Goal: Information Seeking & Learning: Learn about a topic

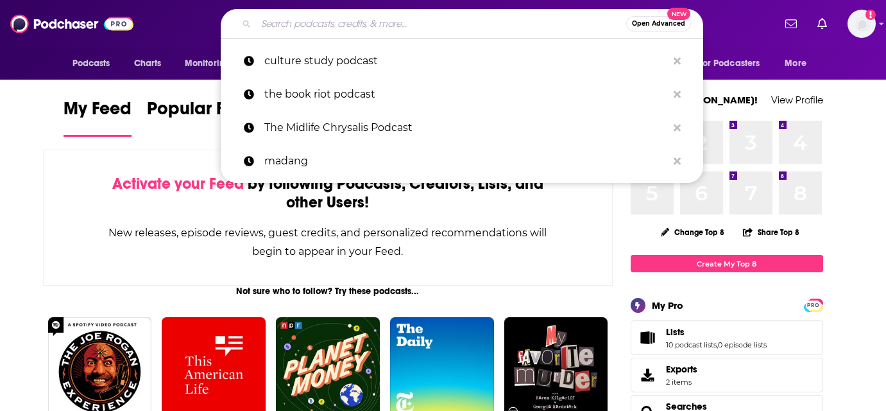
click at [345, 21] on input "Search podcasts, credits, & more..." at bounding box center [441, 23] width 370 height 21
paste input "A World of Difference Podcast"
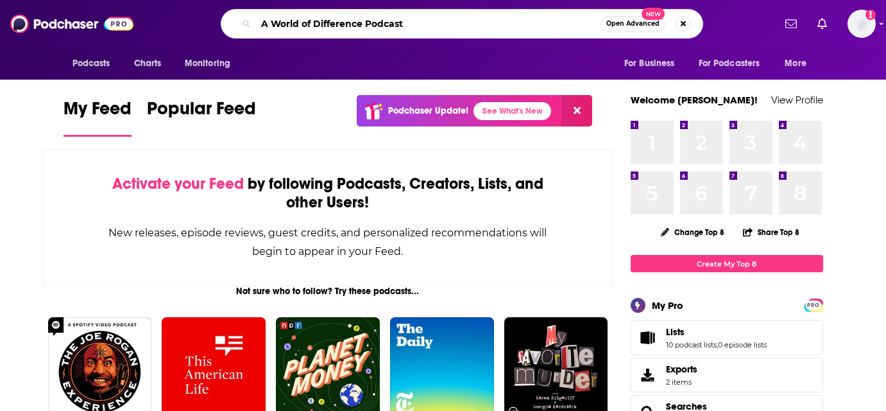
type input "A World of Difference Podcast"
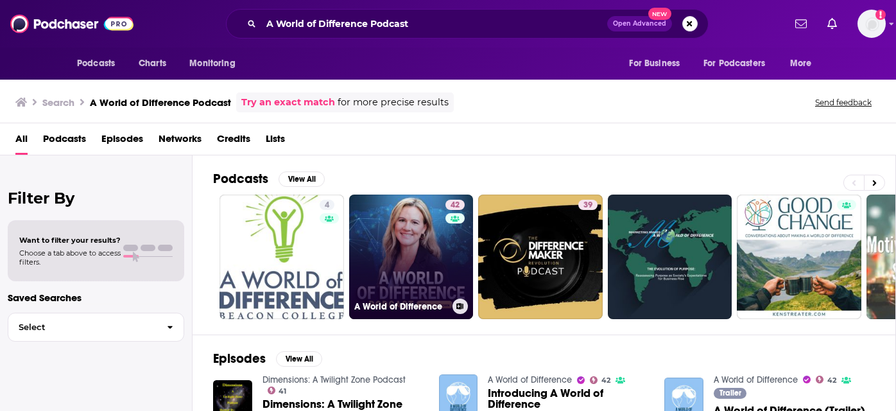
click at [395, 235] on link "42 A World of Difference" at bounding box center [411, 256] width 124 height 124
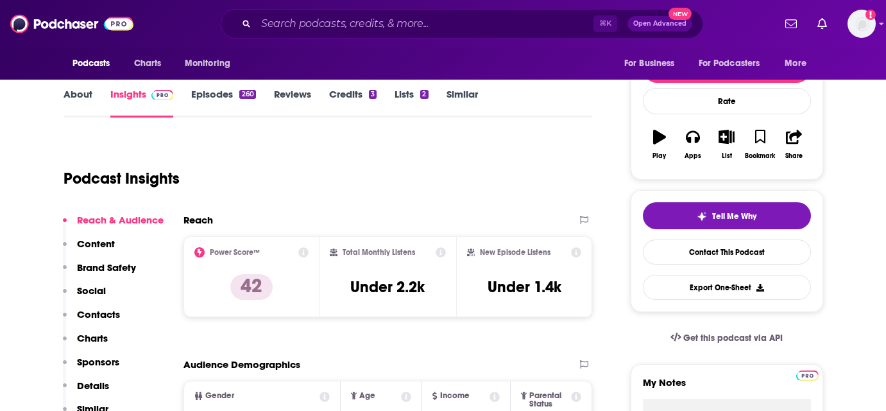
scroll to position [157, 0]
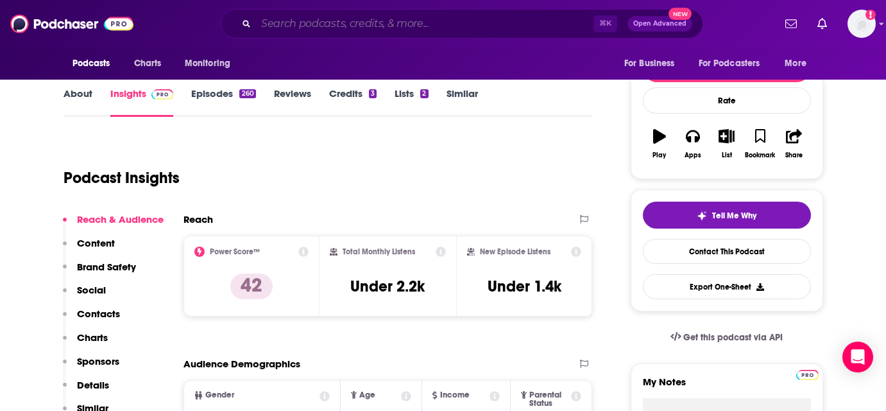
click at [307, 28] on input "Search podcasts, credits, & more..." at bounding box center [424, 23] width 337 height 21
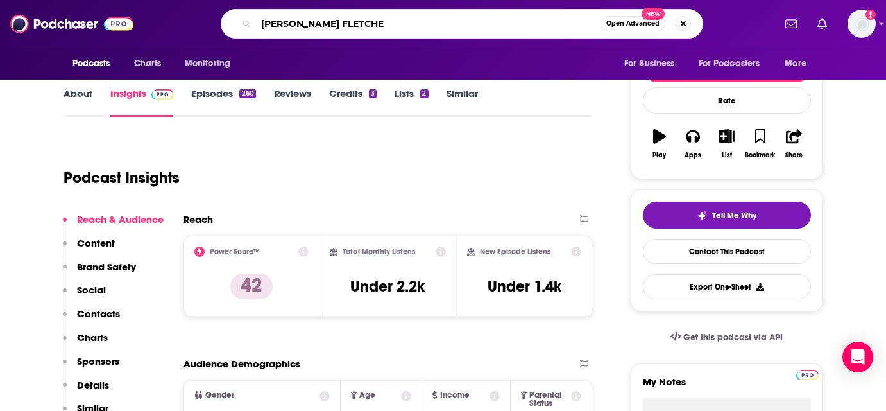
type input "[PERSON_NAME]"
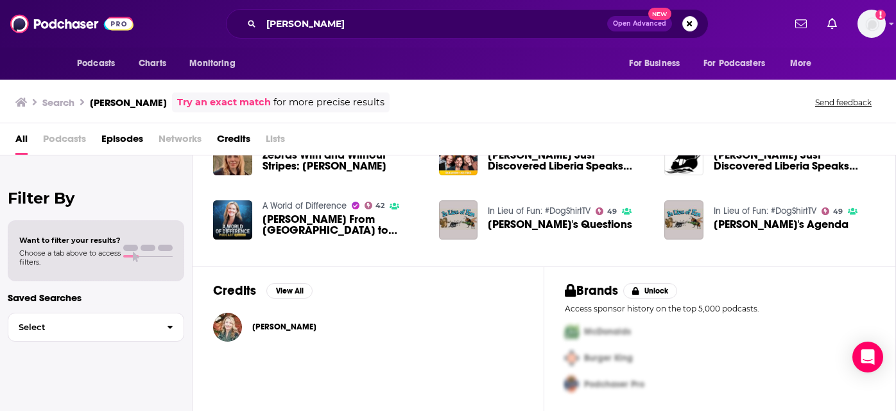
scroll to position [124, 0]
click at [290, 291] on button "View All" at bounding box center [289, 289] width 46 height 15
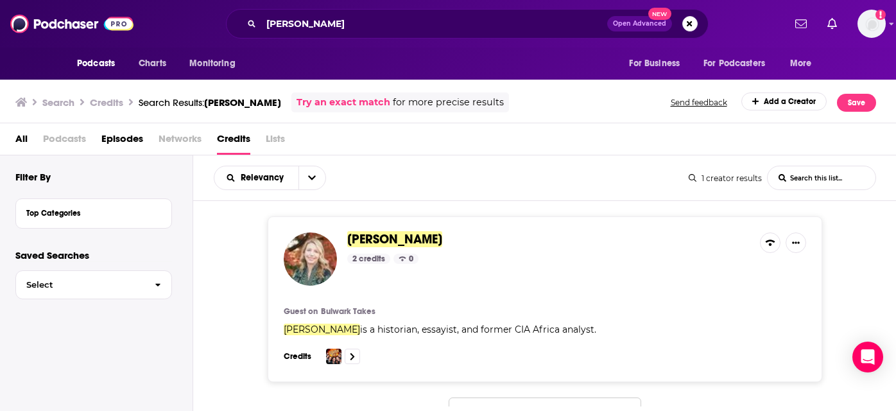
click at [115, 140] on span "Episodes" at bounding box center [122, 141] width 42 height 26
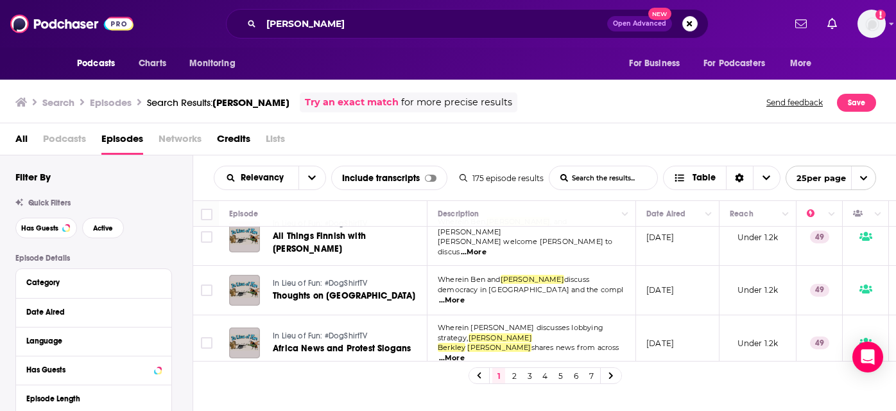
scroll to position [1132, 0]
